Goal: Task Accomplishment & Management: Manage account settings

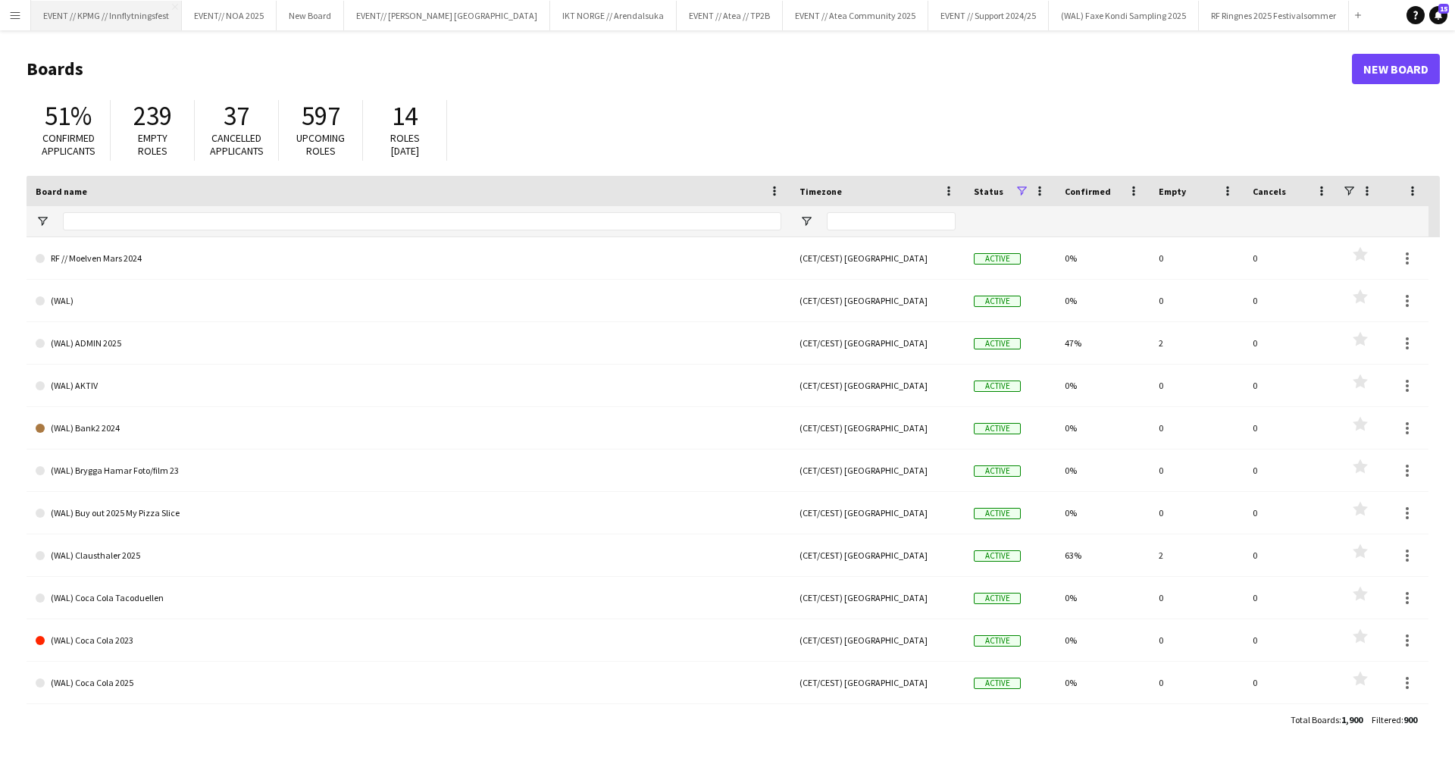
click at [136, 20] on button "EVENT // KPMG // Innflytningsfest Close" at bounding box center [106, 16] width 151 height 30
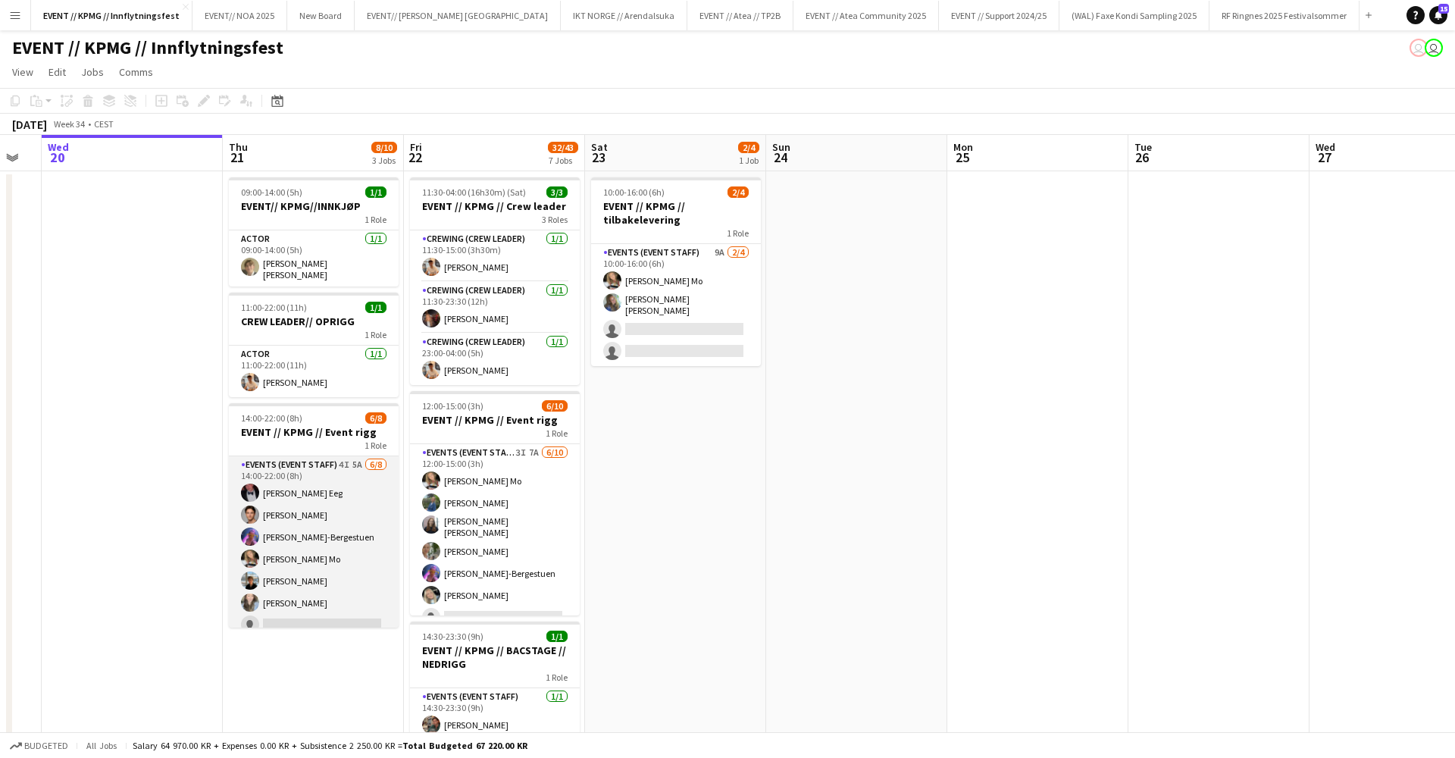
click at [307, 514] on app-card-role "Events (Event Staff) 4I 5A [DATE] 14:00-22:00 (8h) [PERSON_NAME] Eeg [PERSON_NA…" at bounding box center [314, 558] width 170 height 205
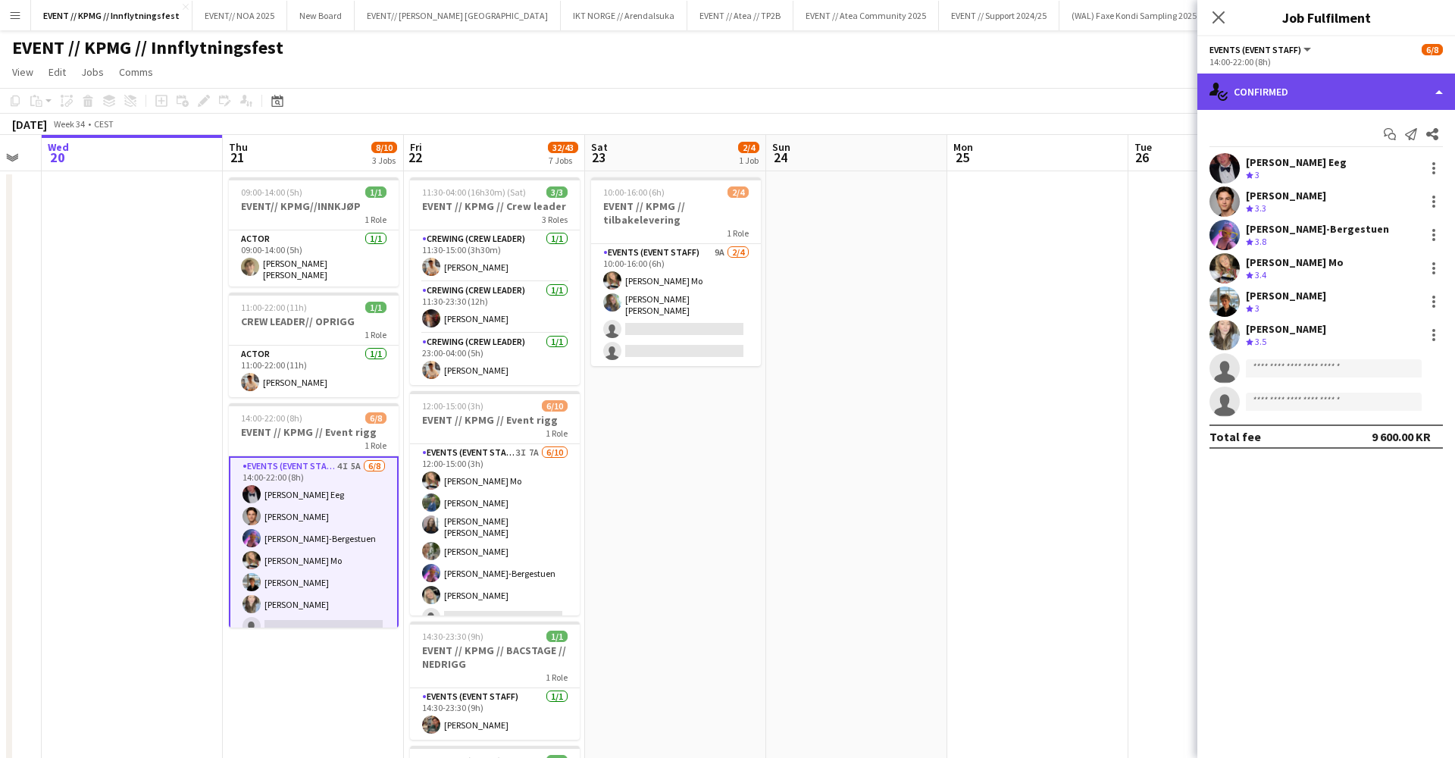
click at [1269, 100] on div "single-neutral-actions-check-2 Confirmed" at bounding box center [1326, 91] width 258 height 36
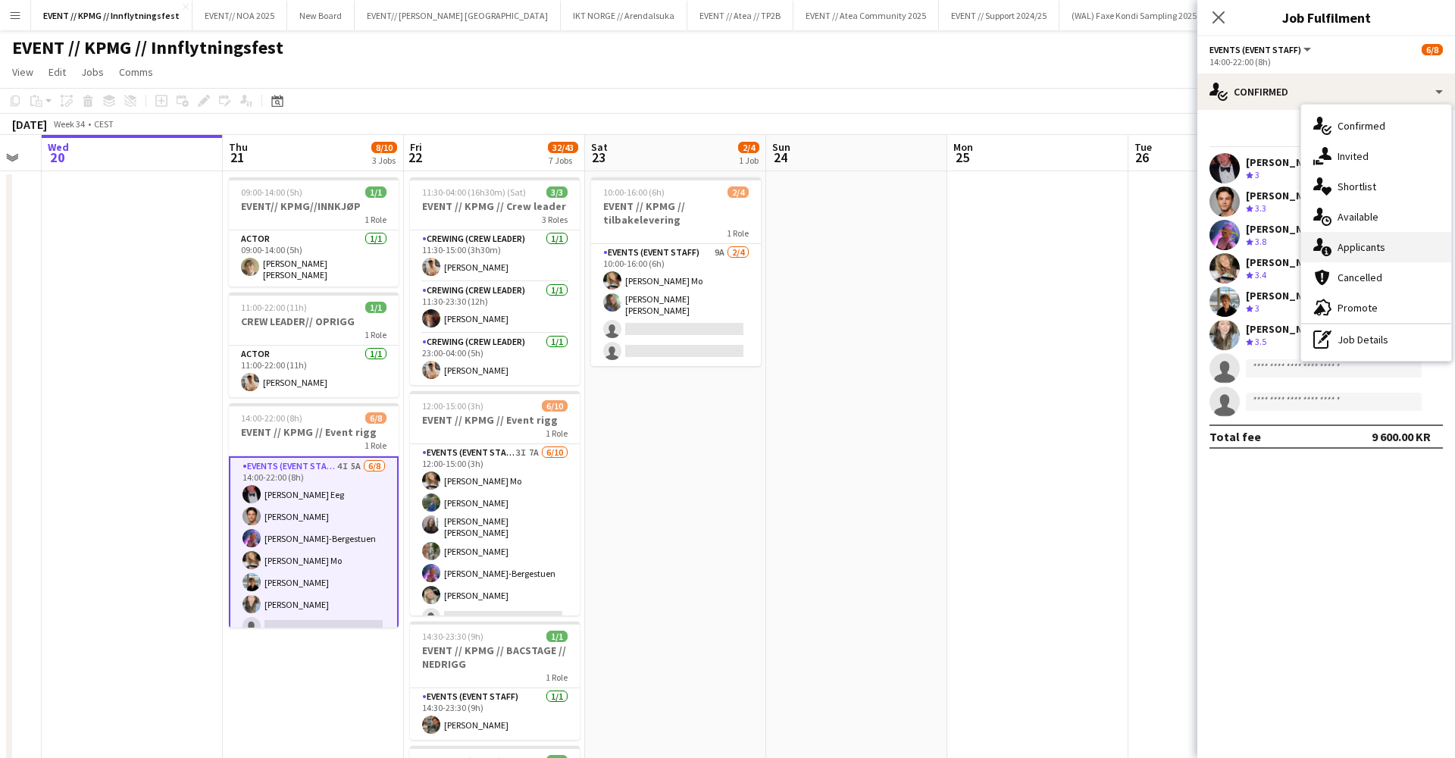
click at [1386, 243] on div "single-neutral-actions-information Applicants" at bounding box center [1376, 247] width 150 height 30
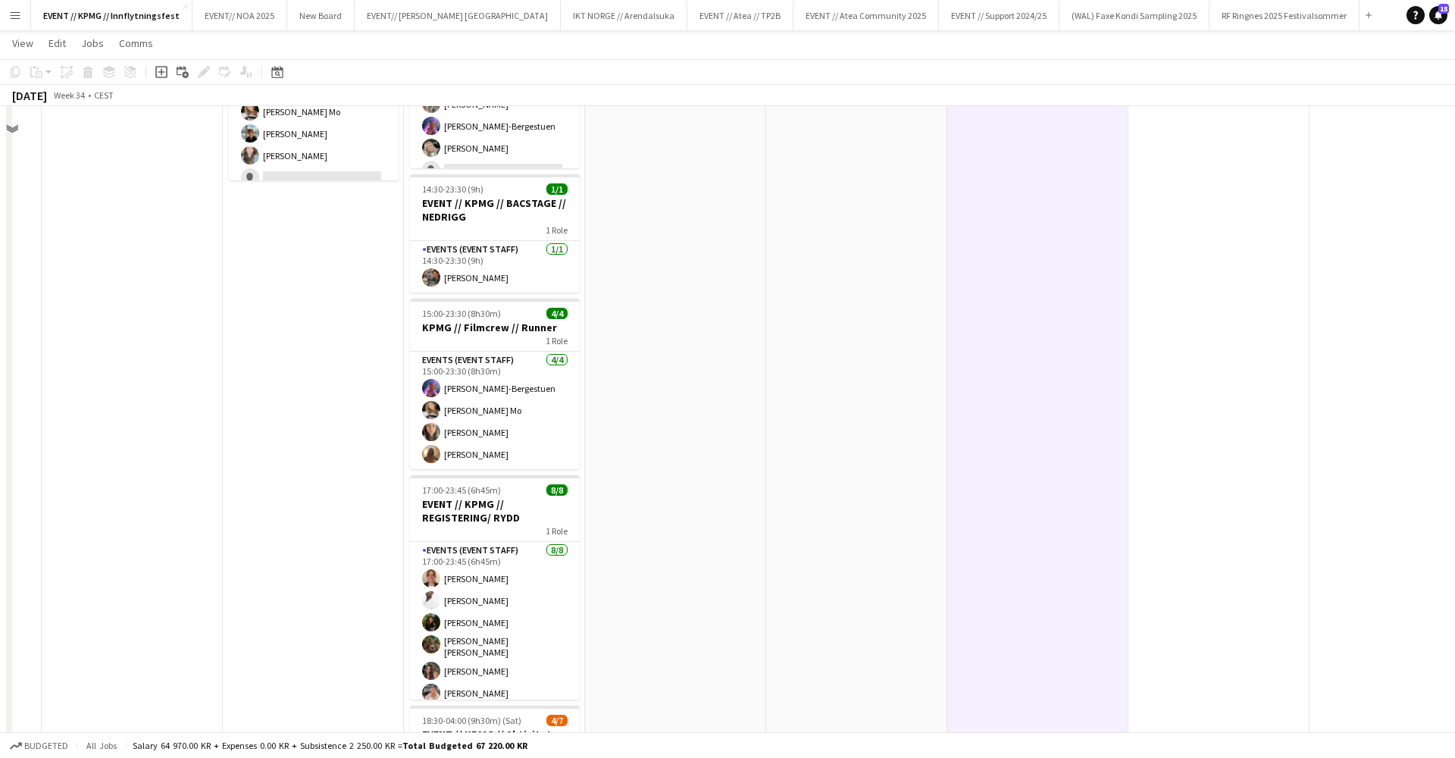
scroll to position [138, 0]
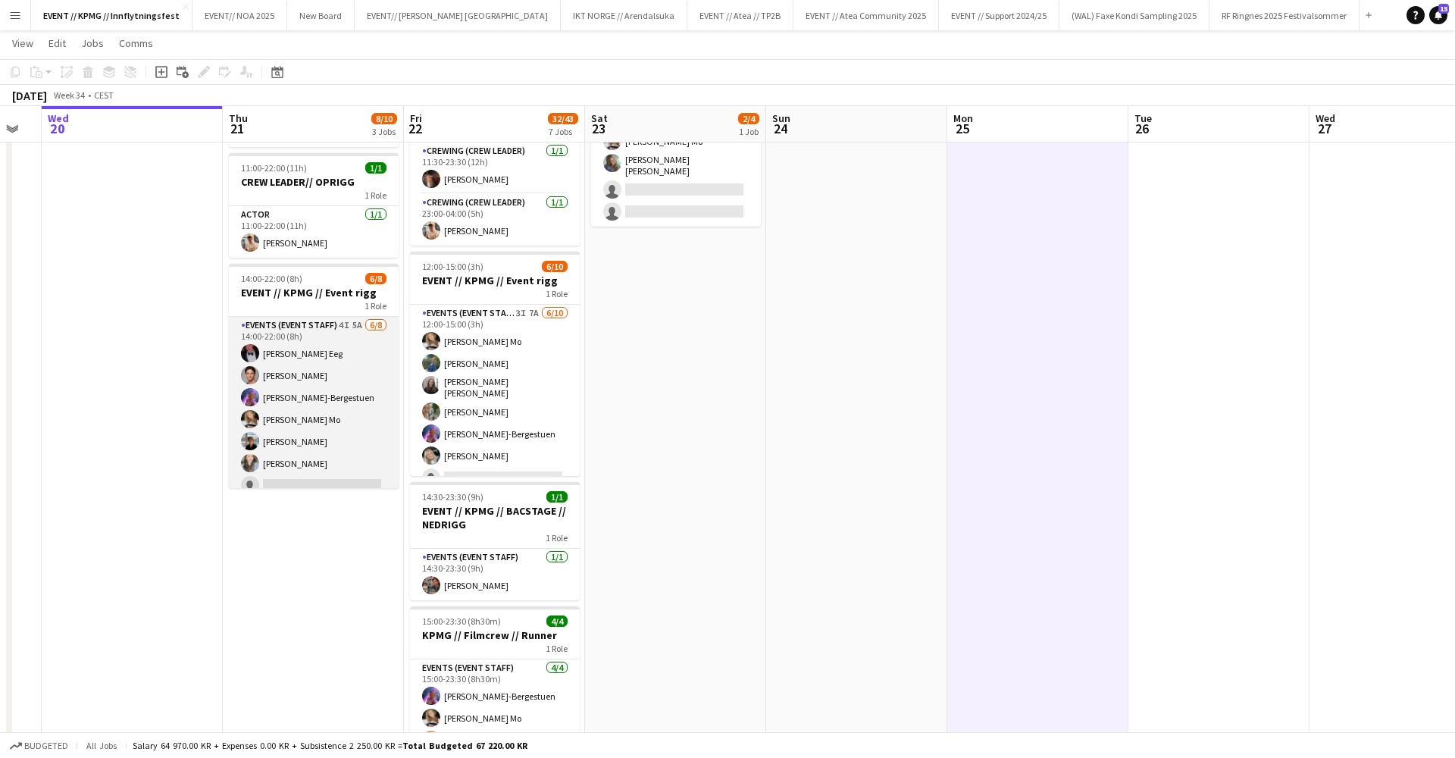
click at [359, 436] on app-card-role "Events (Event Staff) 4I 5A [DATE] 14:00-22:00 (8h) [PERSON_NAME] Eeg [PERSON_NA…" at bounding box center [314, 419] width 170 height 205
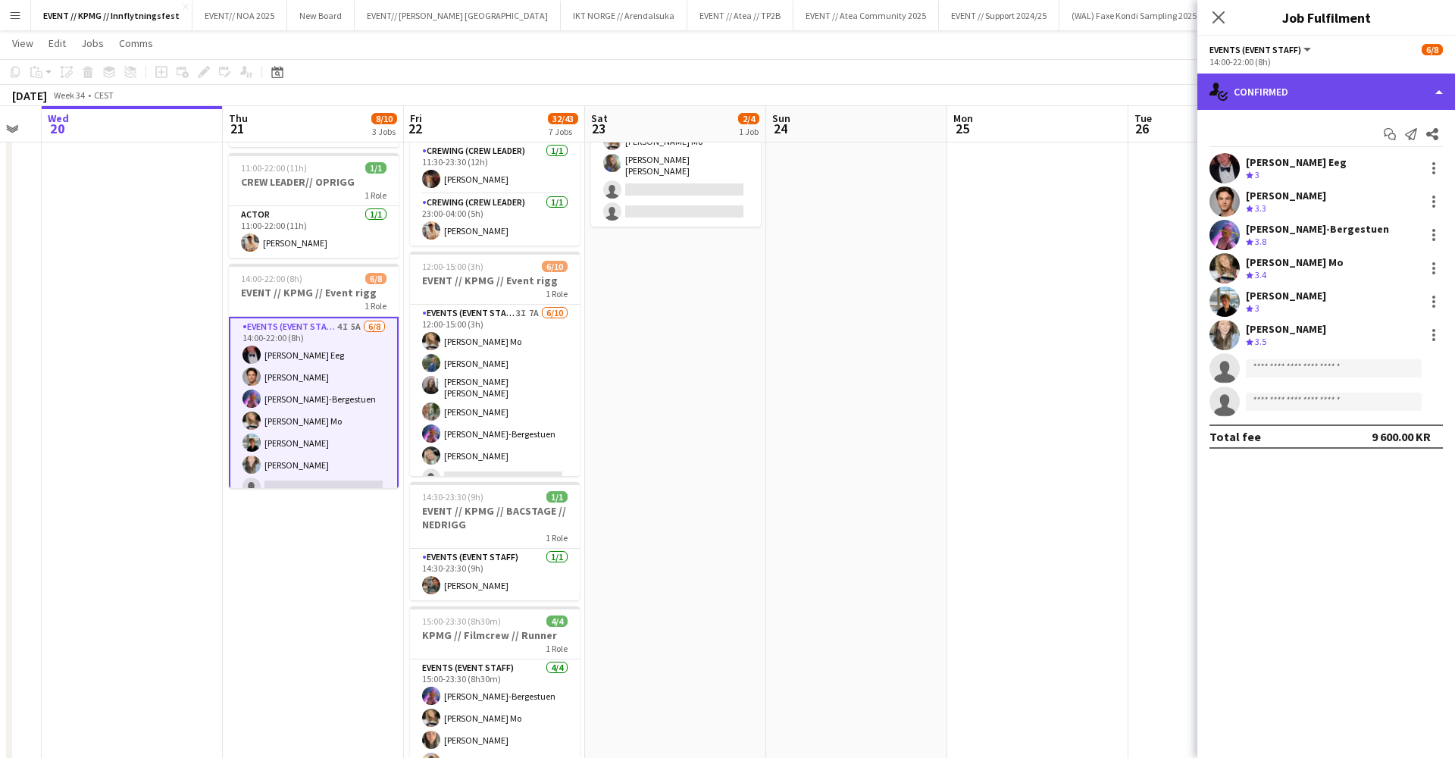
click at [1319, 94] on div "single-neutral-actions-check-2 Confirmed" at bounding box center [1326, 91] width 258 height 36
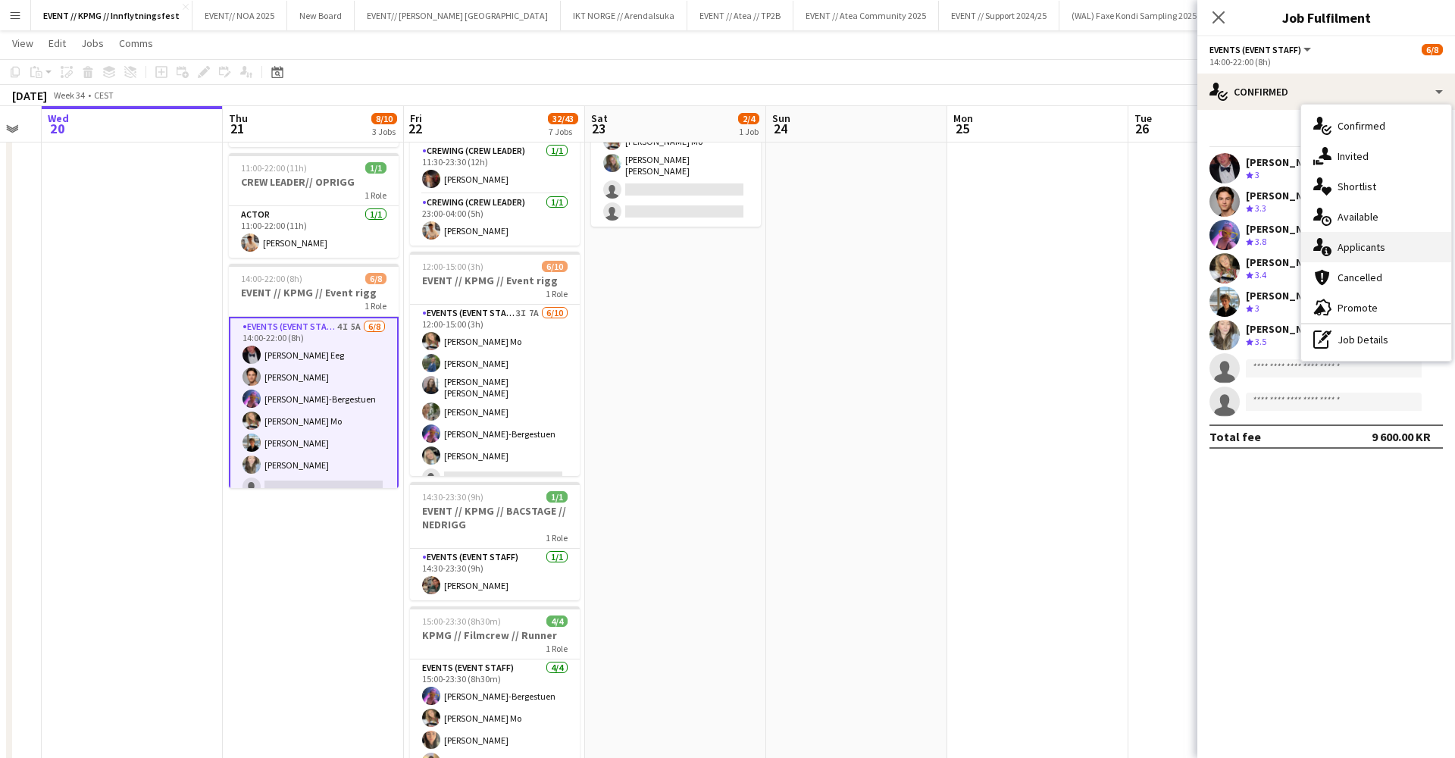
click at [1355, 252] on div "single-neutral-actions-information Applicants" at bounding box center [1376, 247] width 150 height 30
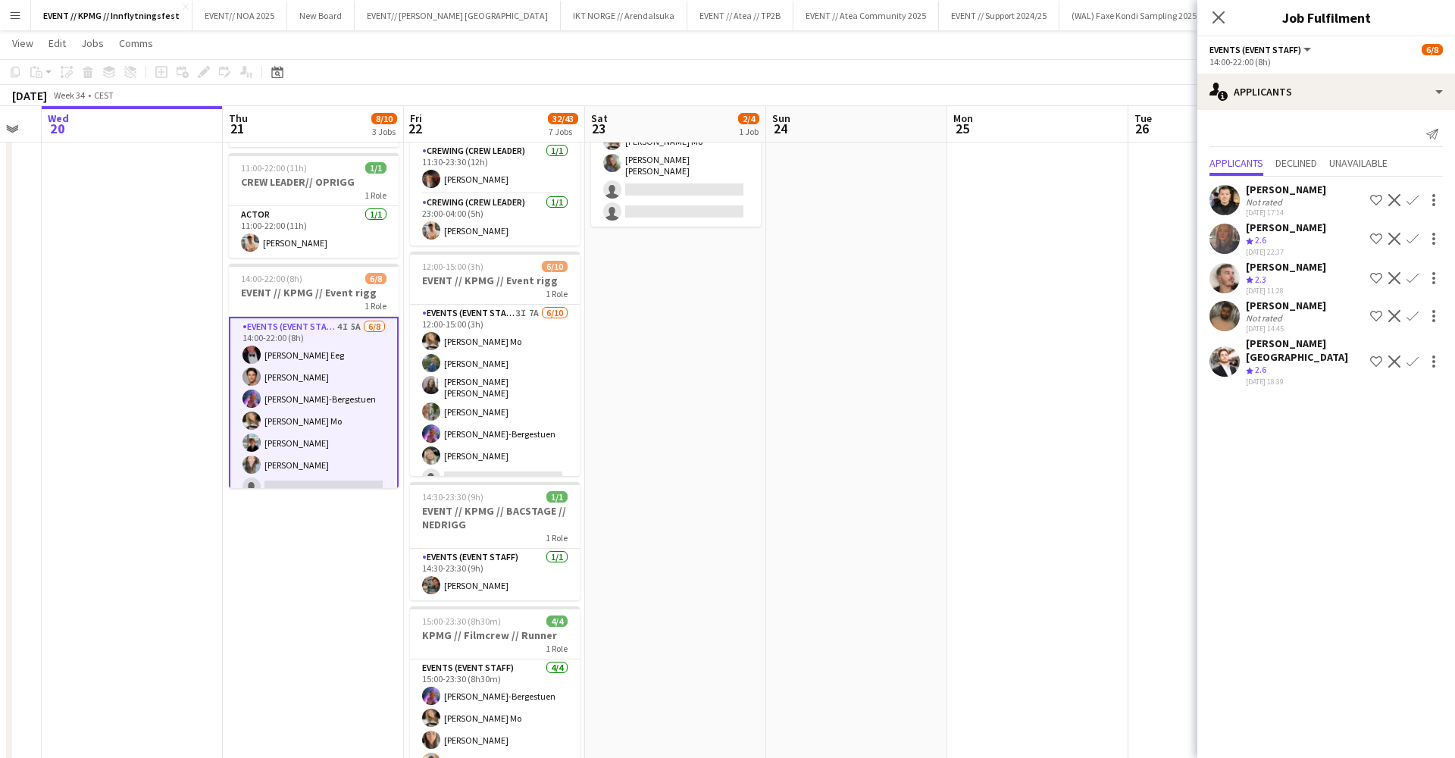
click at [1318, 314] on div "[PERSON_NAME] Not rated [DATE] 14:45 Shortlist crew Decline Confirm" at bounding box center [1326, 316] width 258 height 35
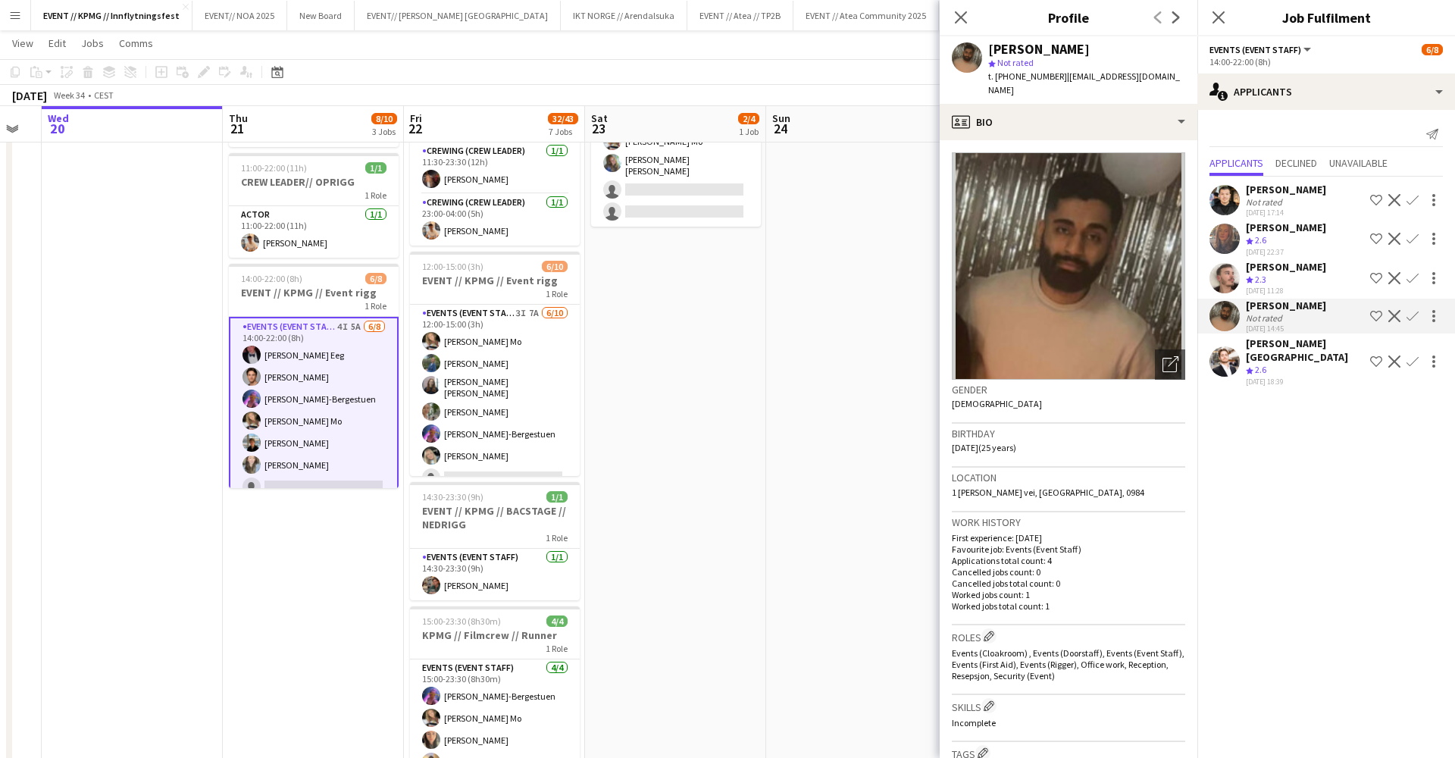
click at [1406, 311] on app-icon "Confirm" at bounding box center [1412, 316] width 12 height 12
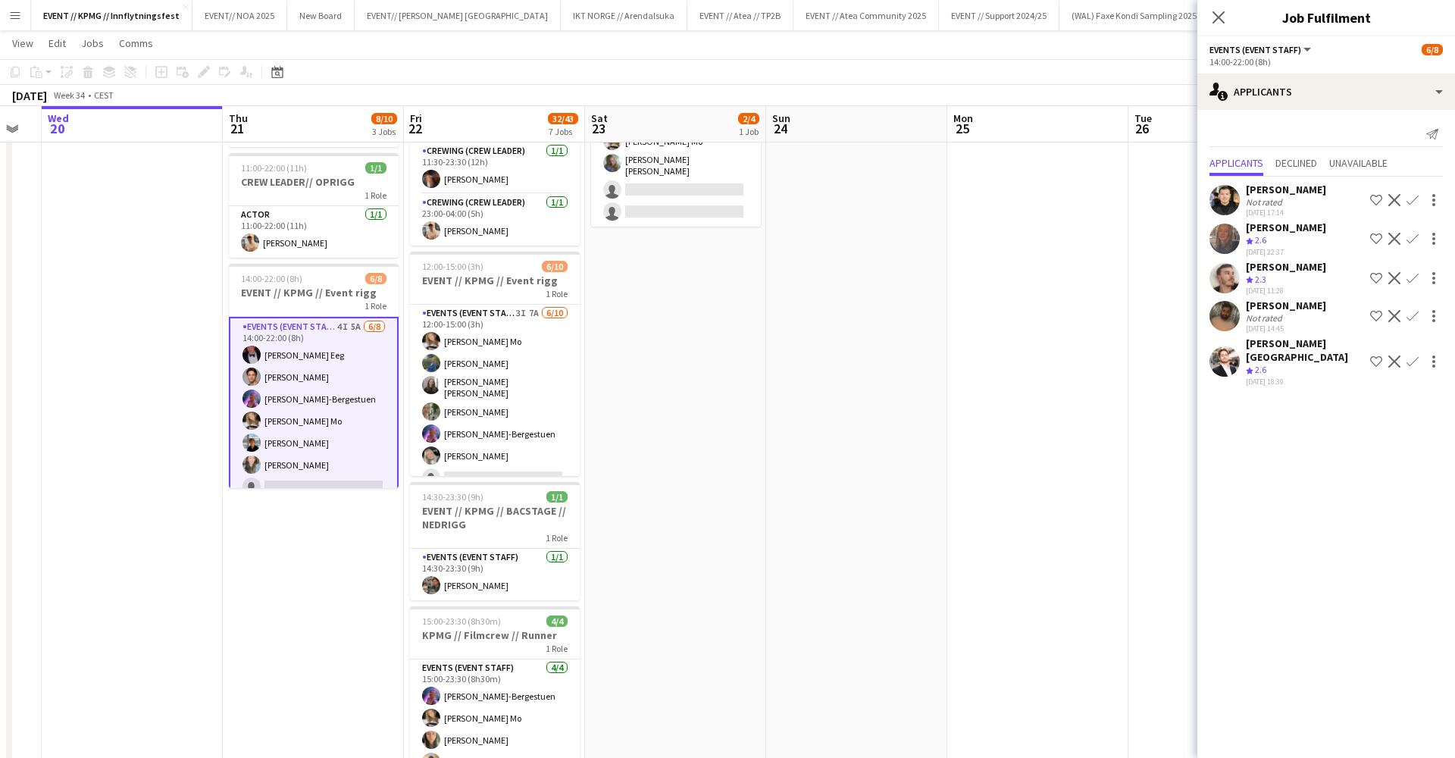
click at [1412, 313] on app-icon "Confirm" at bounding box center [1412, 316] width 12 height 12
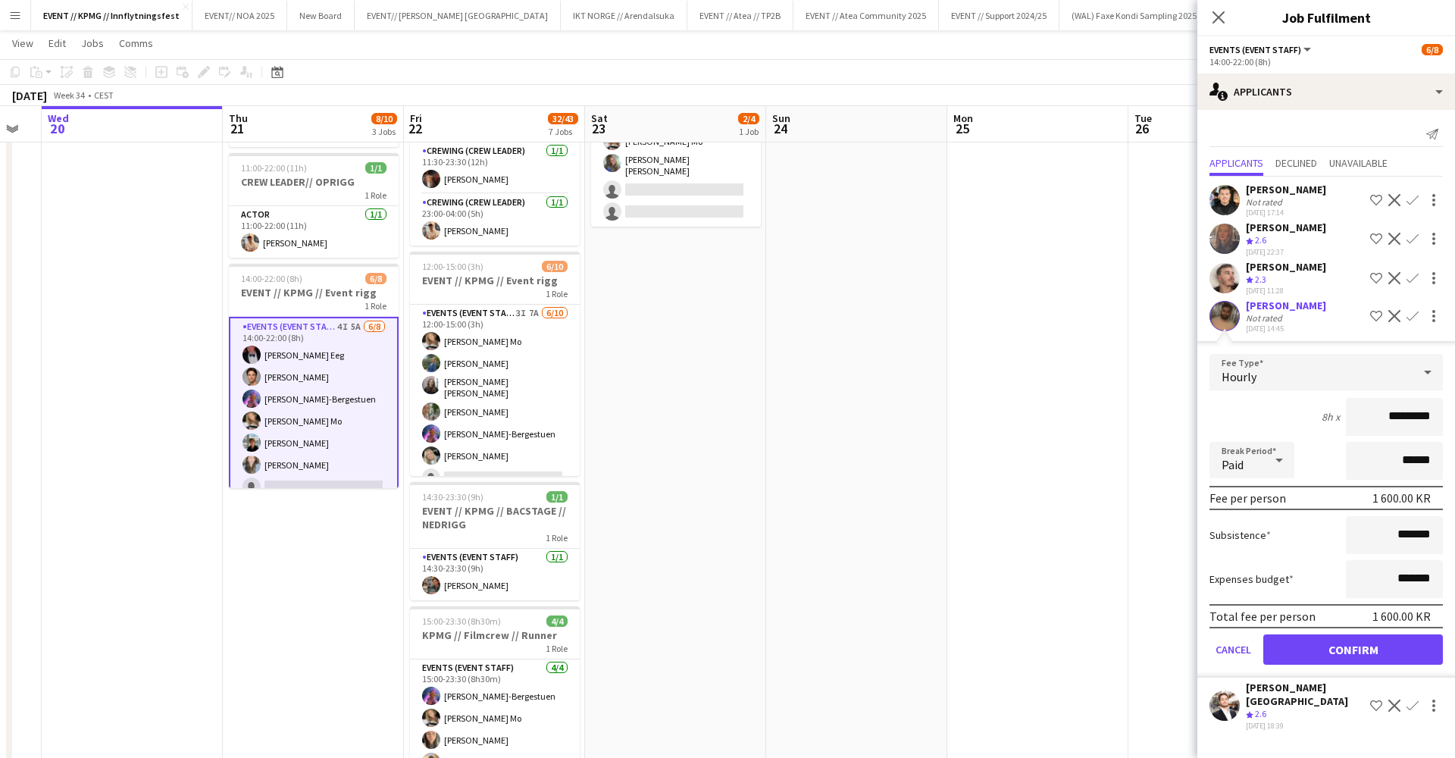
click at [1347, 645] on button "Confirm" at bounding box center [1353, 649] width 180 height 30
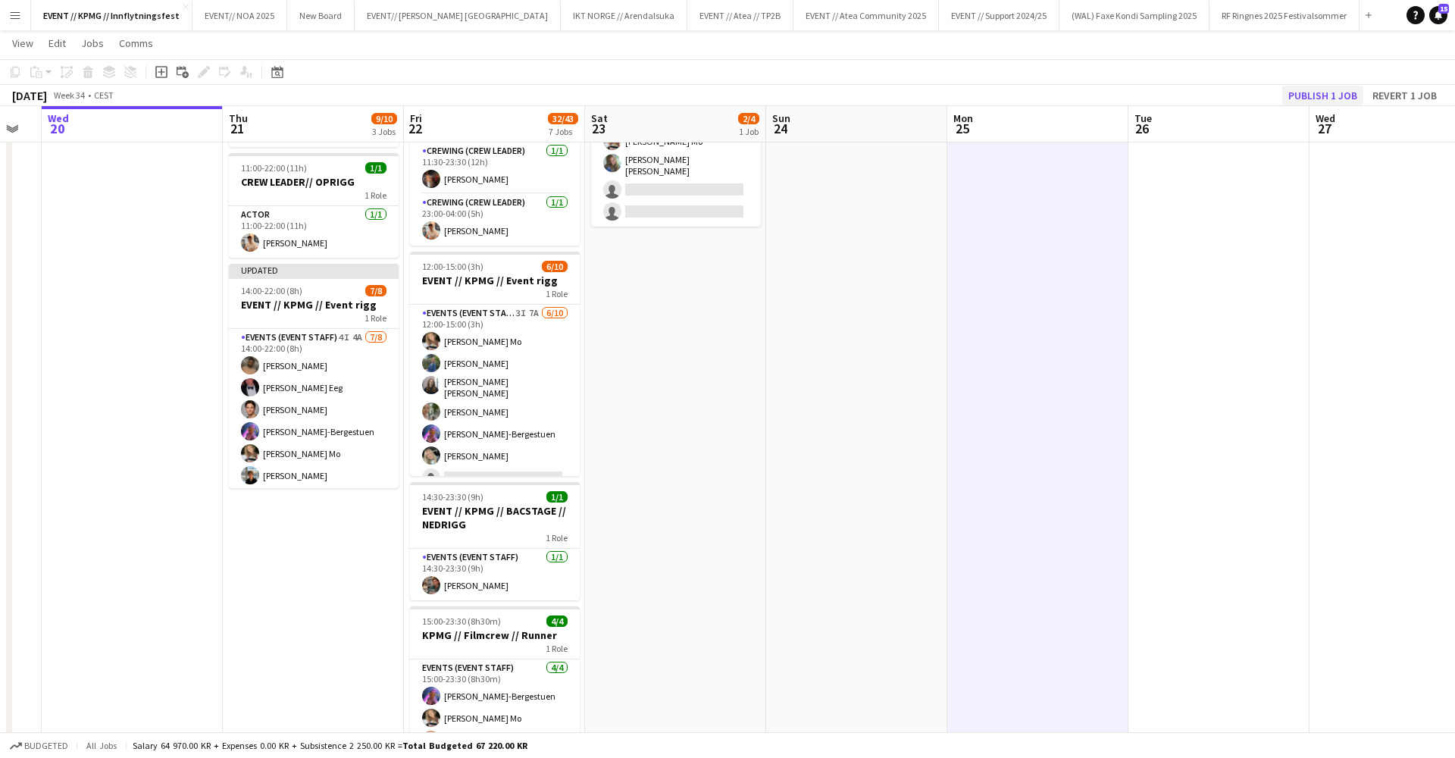
click at [1332, 99] on button "Publish 1 job" at bounding box center [1322, 96] width 81 height 20
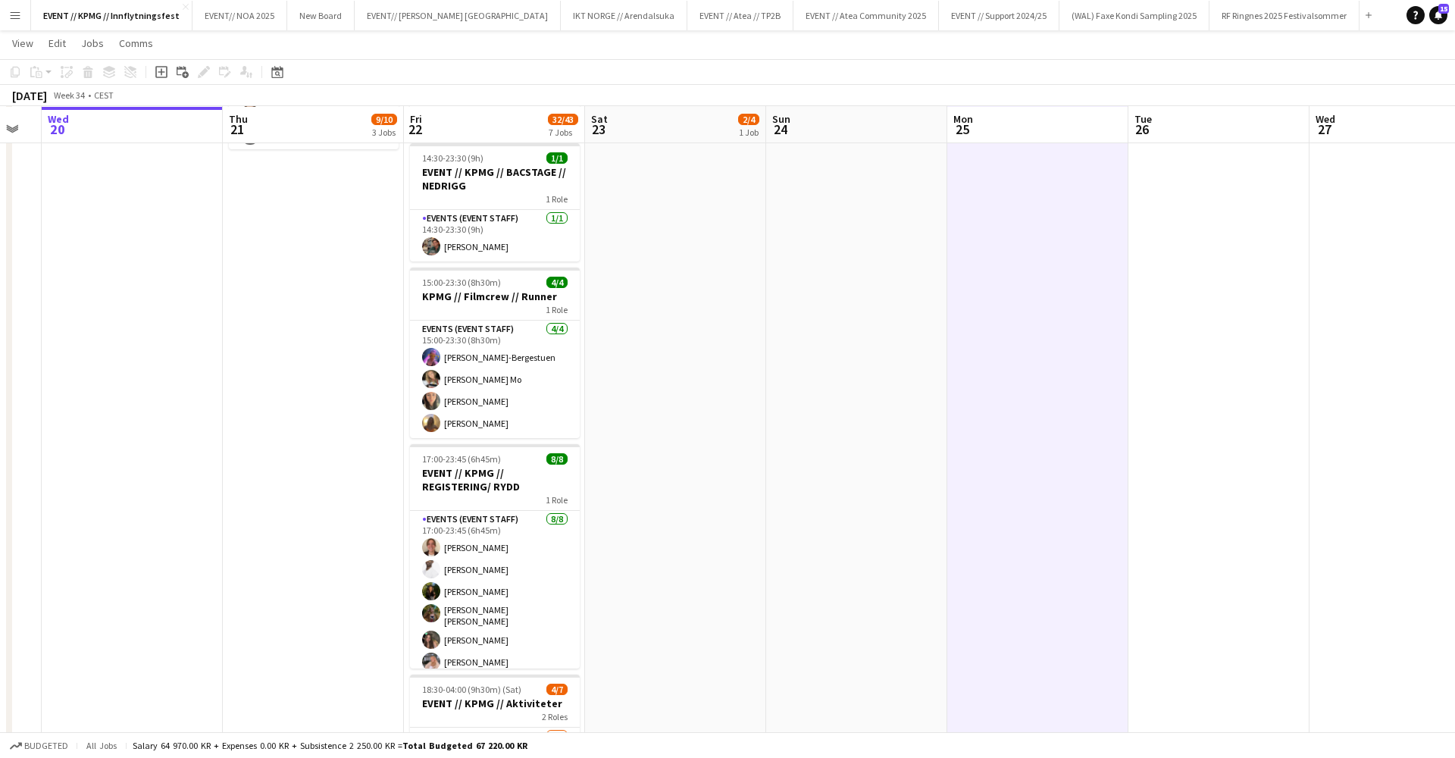
scroll to position [477, 0]
